Goal: Task Accomplishment & Management: Use online tool/utility

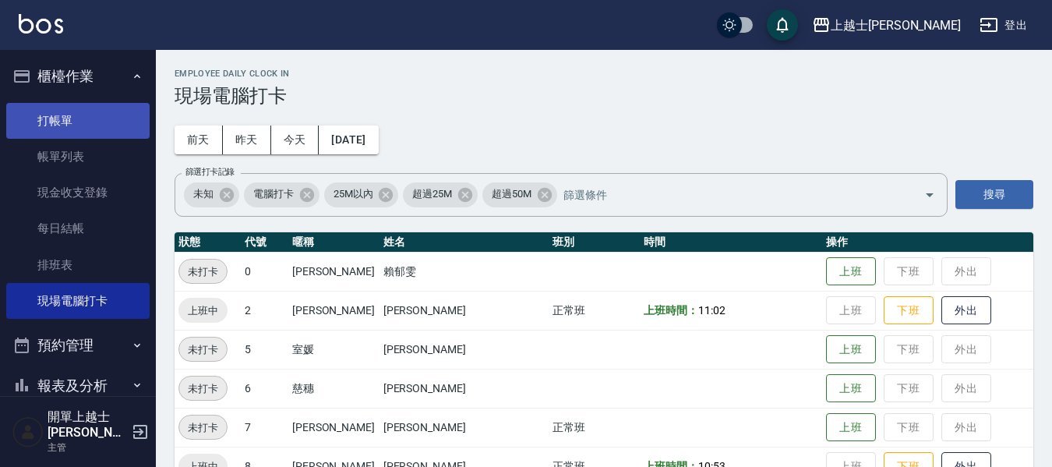
drag, startPoint x: 0, startPoint y: 0, endPoint x: 118, endPoint y: 127, distance: 173.2
click at [121, 129] on link "打帳單" at bounding box center [77, 121] width 143 height 36
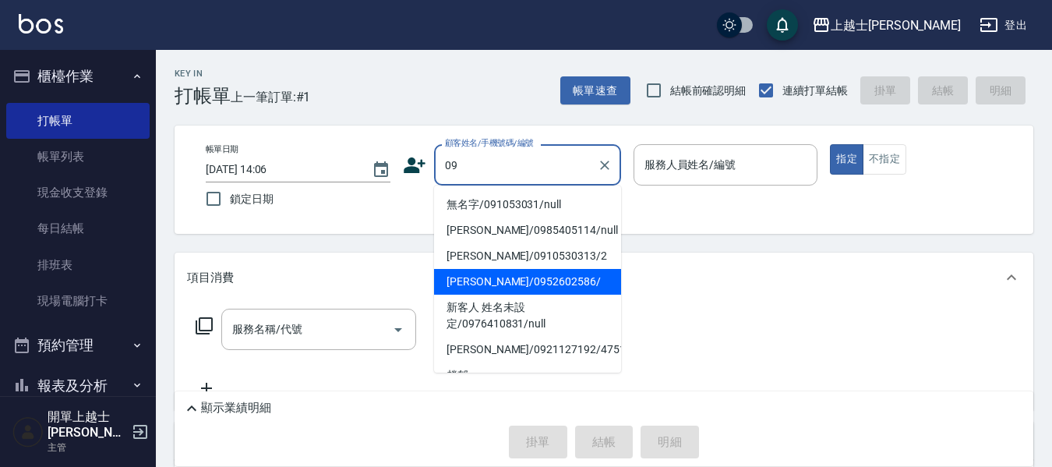
type input "[PERSON_NAME]/0952602586/"
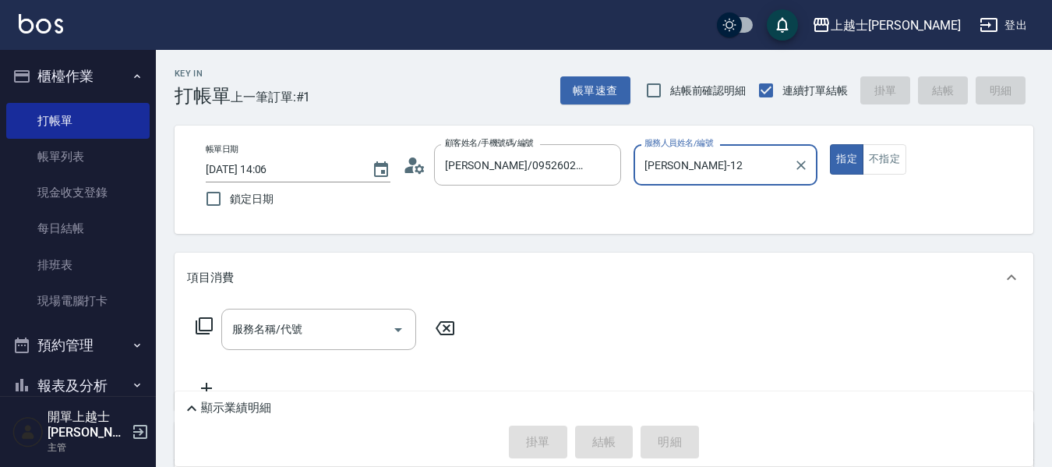
type input "[PERSON_NAME]-12"
click at [830, 144] on button "指定" at bounding box center [847, 159] width 34 height 30
type button "true"
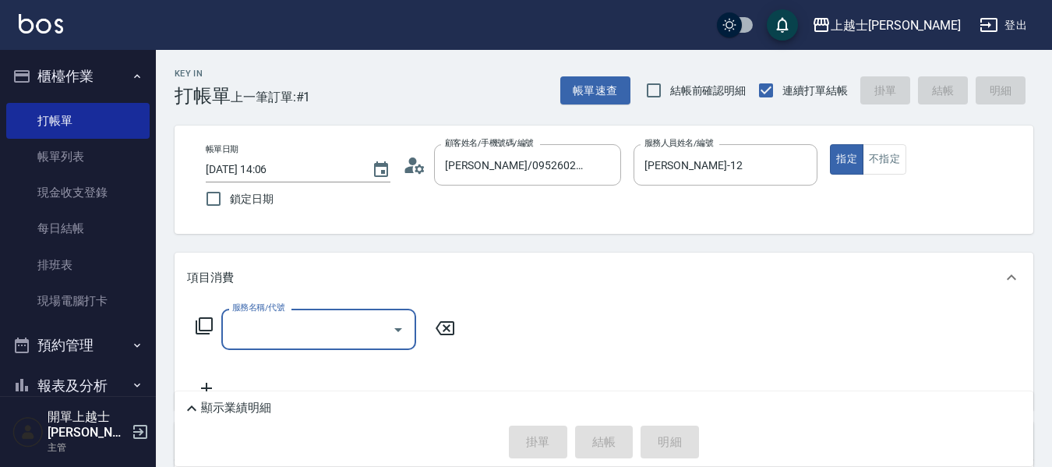
click at [210, 325] on icon at bounding box center [204, 325] width 19 height 19
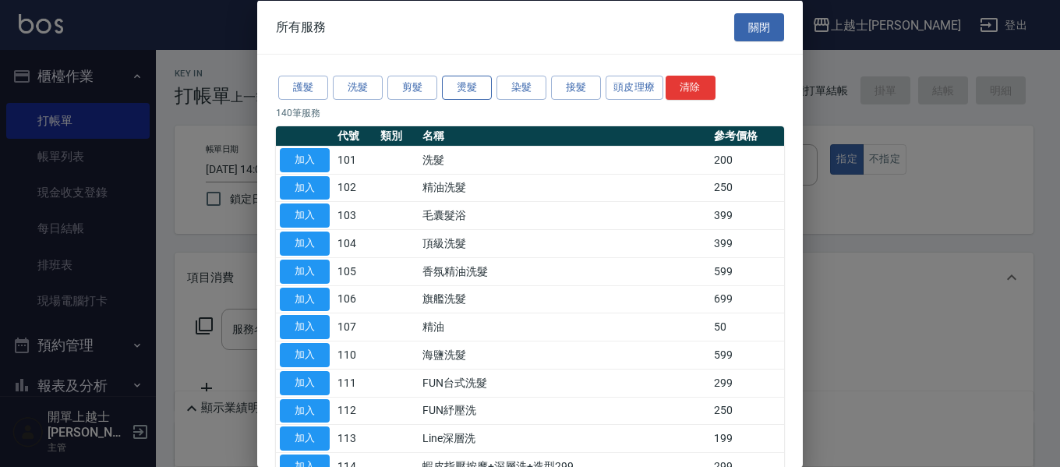
click at [477, 96] on button "燙髮" at bounding box center [467, 88] width 50 height 24
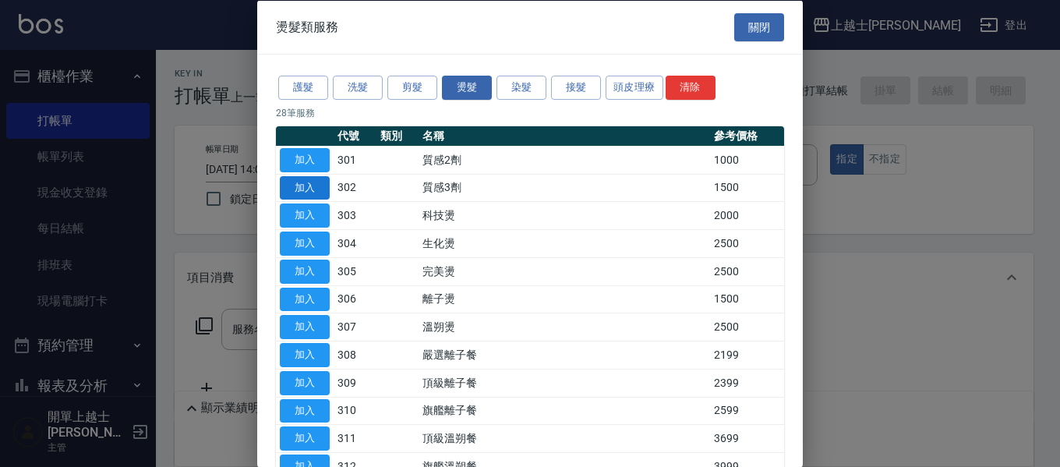
click at [313, 186] on button "加入" at bounding box center [305, 187] width 50 height 24
type input "質感3劑(302)"
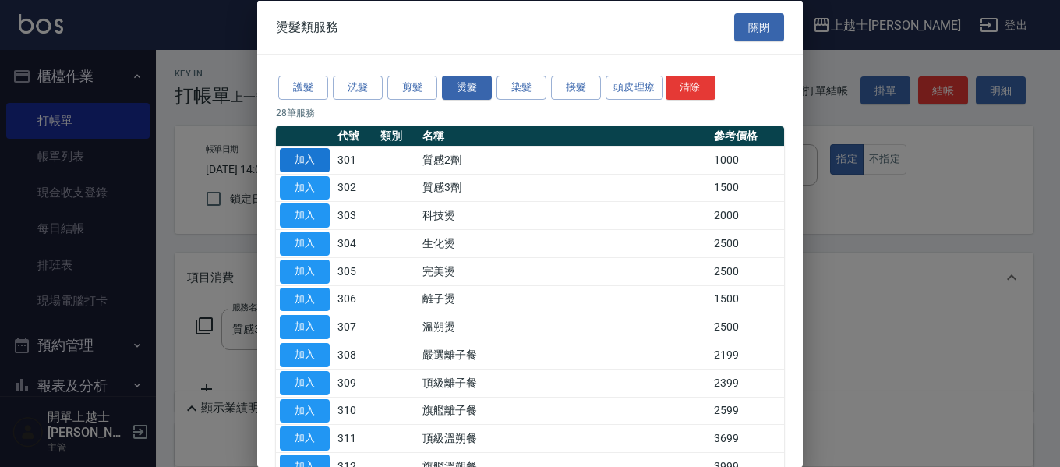
click at [324, 158] on input "[DATE] 14:06" at bounding box center [281, 170] width 150 height 26
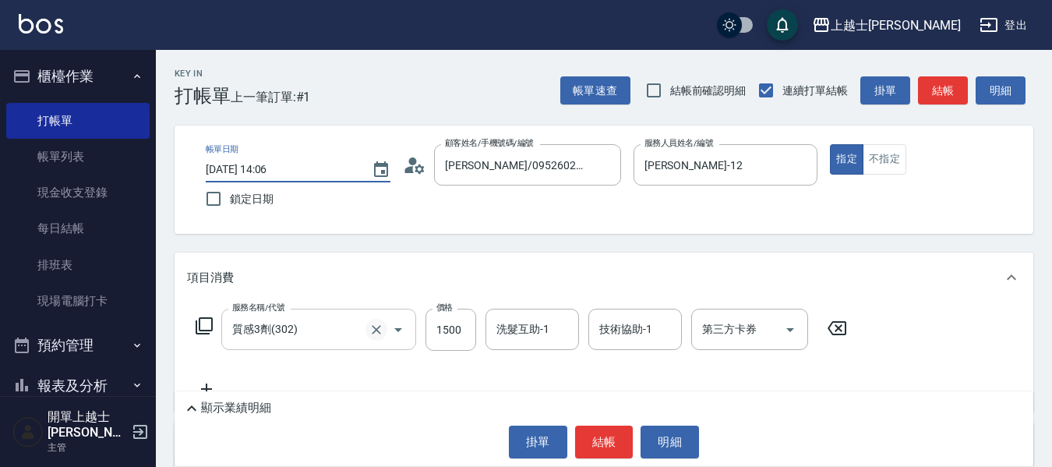
click at [367, 334] on button "Clear" at bounding box center [377, 330] width 22 height 22
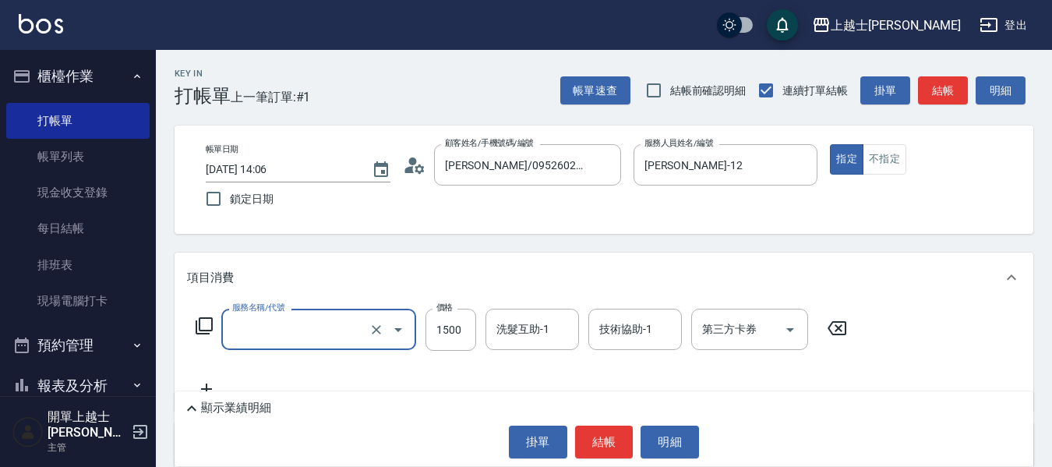
type input "質感3劑(302)"
click at [207, 320] on icon at bounding box center [204, 325] width 19 height 19
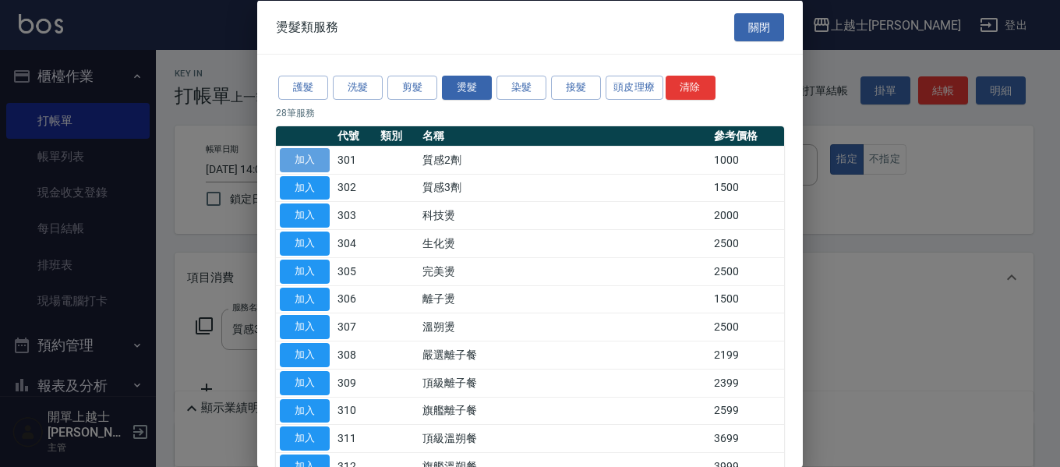
click at [328, 159] on button "加入" at bounding box center [305, 159] width 50 height 24
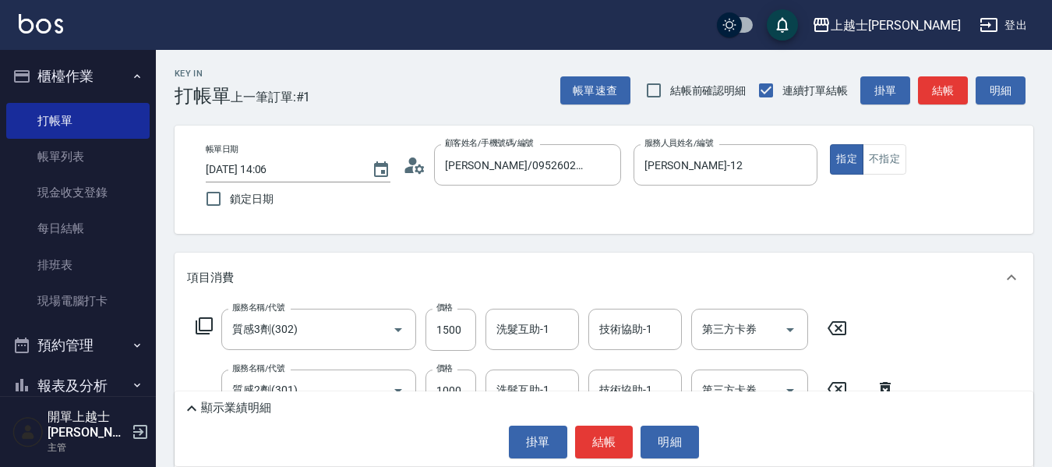
click at [843, 327] on icon at bounding box center [837, 328] width 39 height 19
click at [888, 384] on icon at bounding box center [885, 388] width 11 height 14
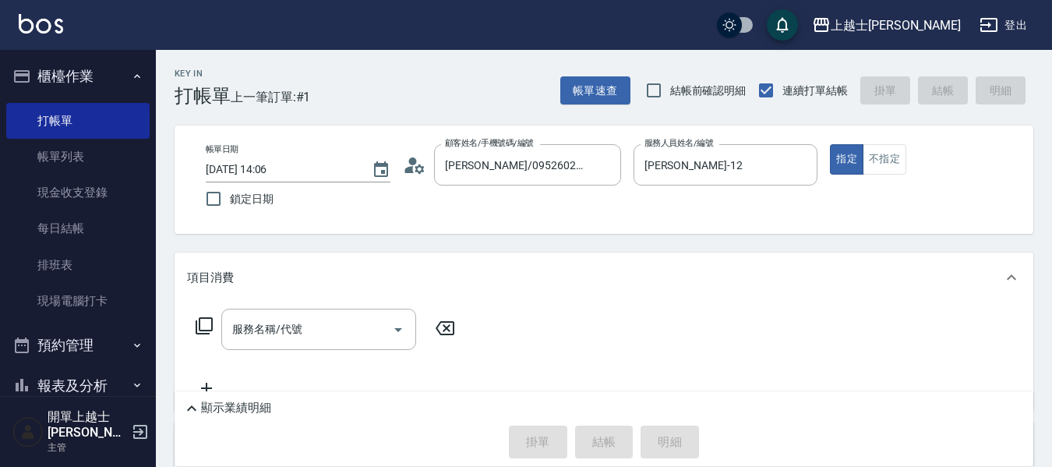
click at [207, 322] on icon at bounding box center [204, 325] width 19 height 19
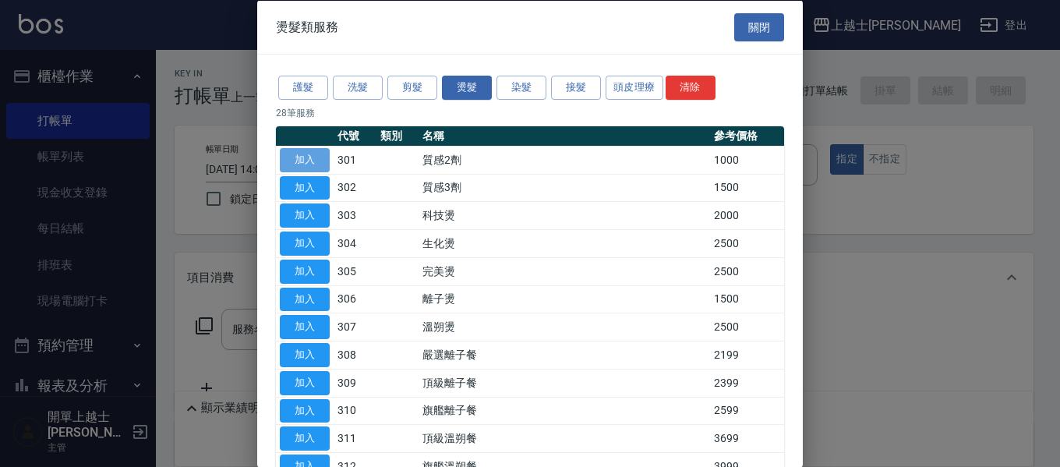
click at [301, 166] on button "加入" at bounding box center [305, 159] width 50 height 24
type input "質感2劑(301)"
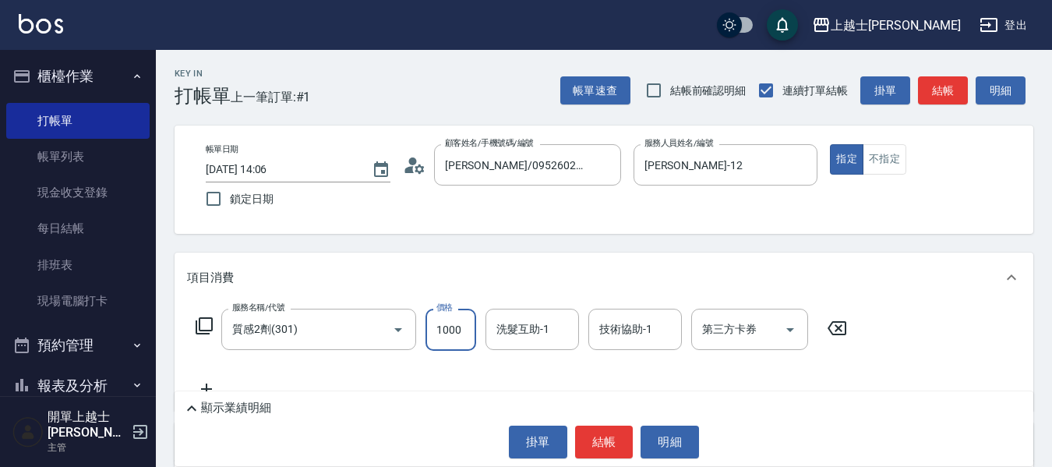
click at [440, 336] on input "1000" at bounding box center [451, 330] width 51 height 42
type input "1750"
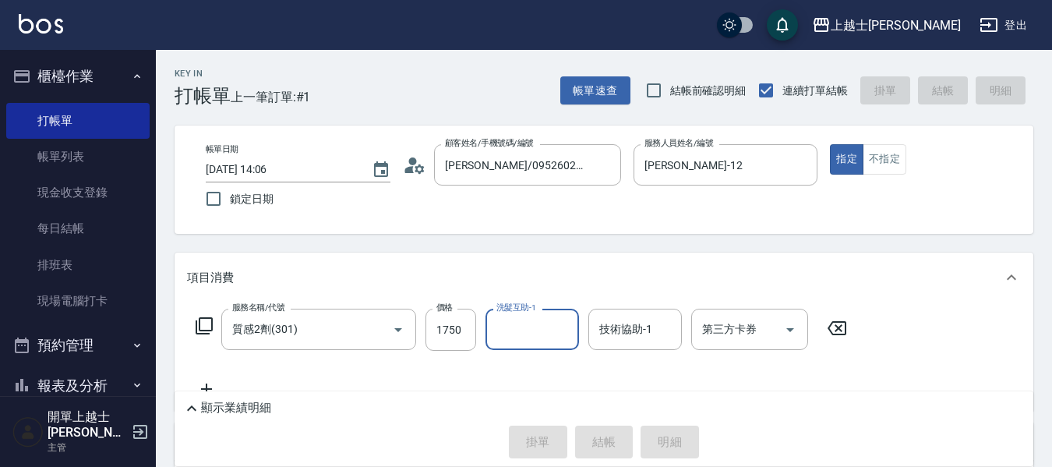
type input "[DATE] 14:07"
